Goal: Information Seeking & Learning: Learn about a topic

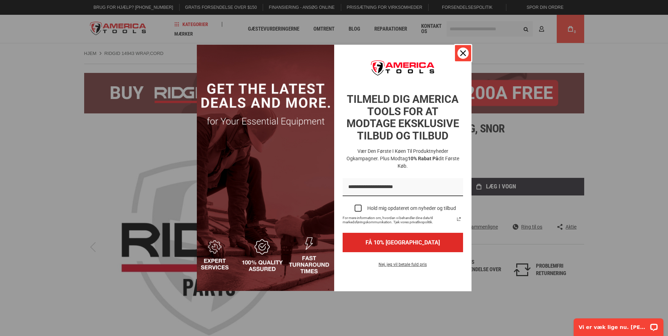
click at [466, 57] on div "Lukke" at bounding box center [462, 53] width 11 height 11
